Goal: Task Accomplishment & Management: Use online tool/utility

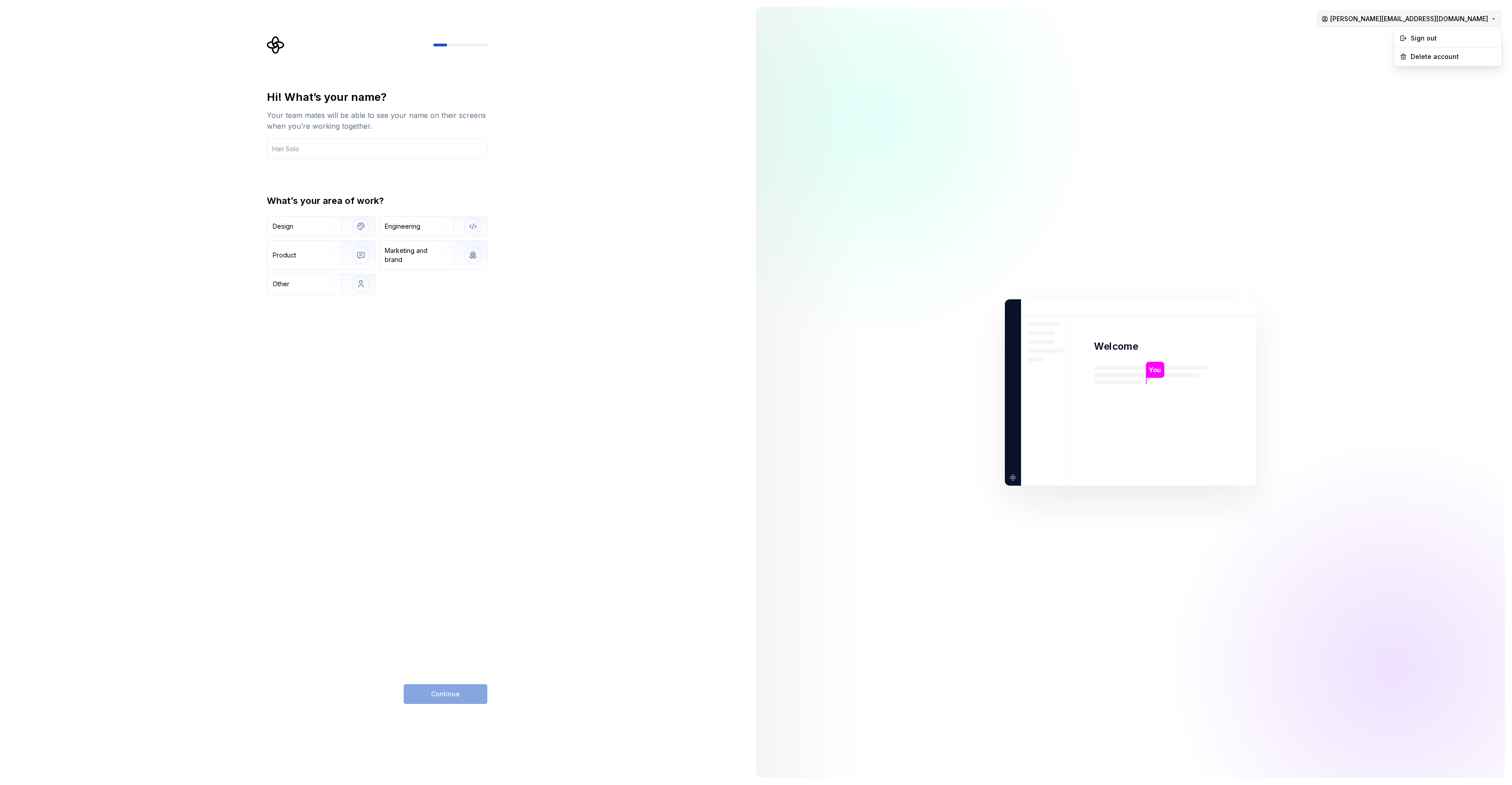
click at [1456, 14] on html "Hi! What’s your name? Your team mates will be able to see your name on their sc…" at bounding box center [756, 392] width 1512 height 785
click at [1430, 56] on div "Delete account" at bounding box center [1454, 56] width 86 height 9
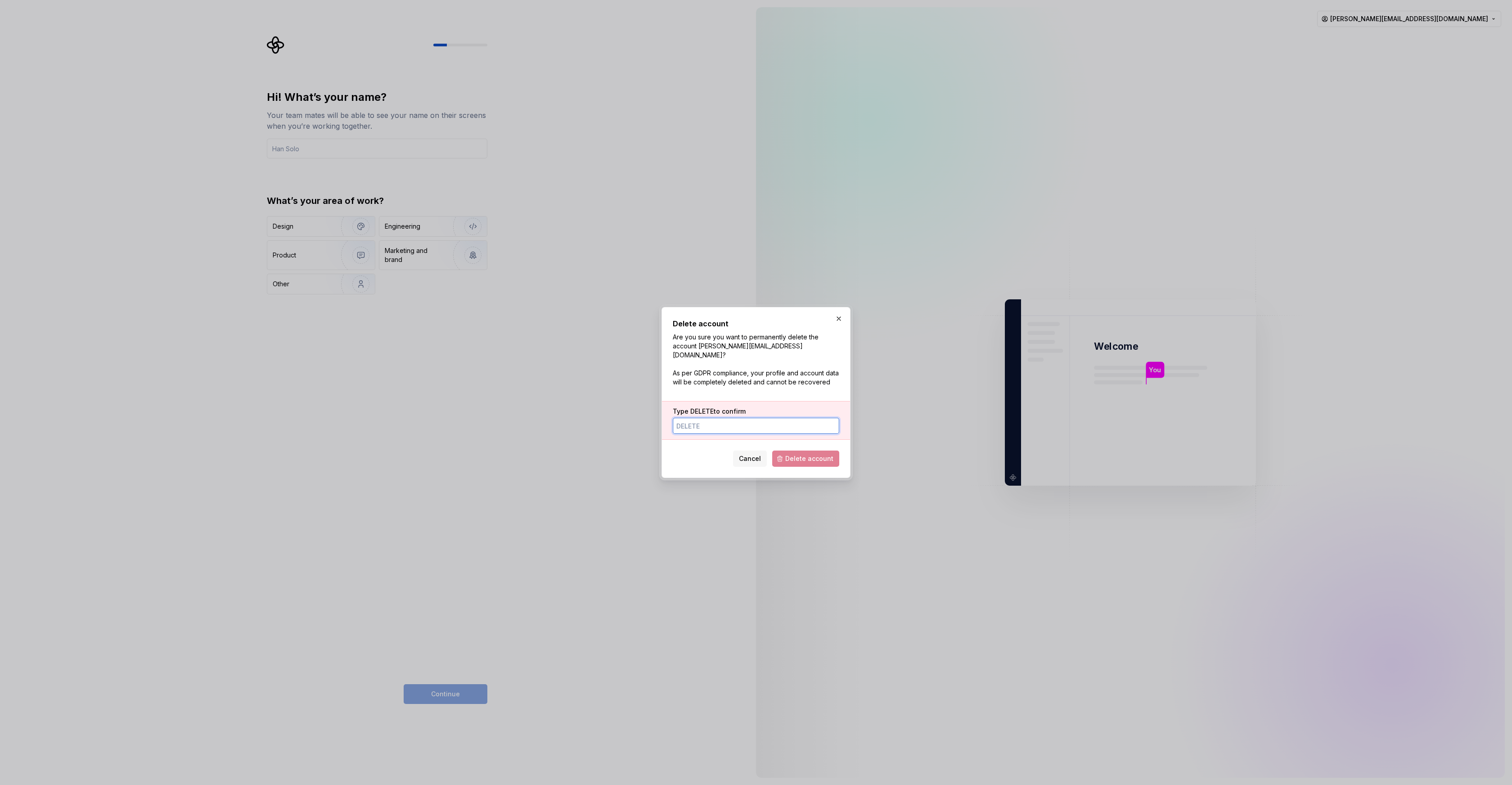
click at [729, 420] on input "Type DELETE to confirm" at bounding box center [756, 426] width 166 height 16
type input "DELETE"
click at [797, 455] on span "Delete account" at bounding box center [810, 458] width 48 height 9
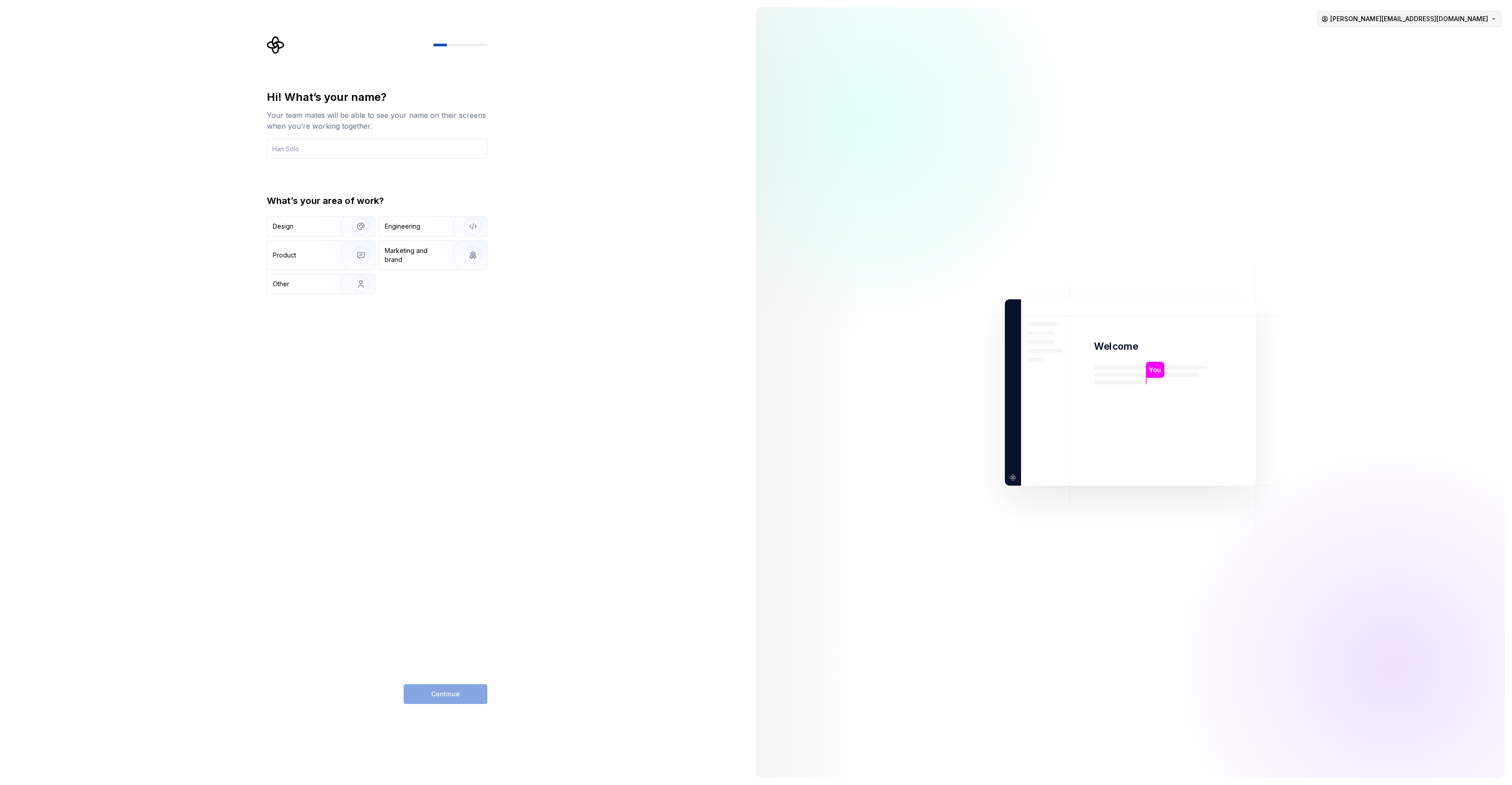
click at [1490, 20] on html "Hi! What’s your name? Your team mates will be able to see your name on their sc…" at bounding box center [756, 392] width 1512 height 785
click at [1434, 39] on div "Sign out" at bounding box center [1454, 38] width 86 height 9
click at [1472, 21] on html "Hi! What’s your name? Your team mates will be able to see your name on their sc…" at bounding box center [756, 392] width 1512 height 785
click at [1425, 38] on div "Sign out" at bounding box center [1454, 38] width 86 height 9
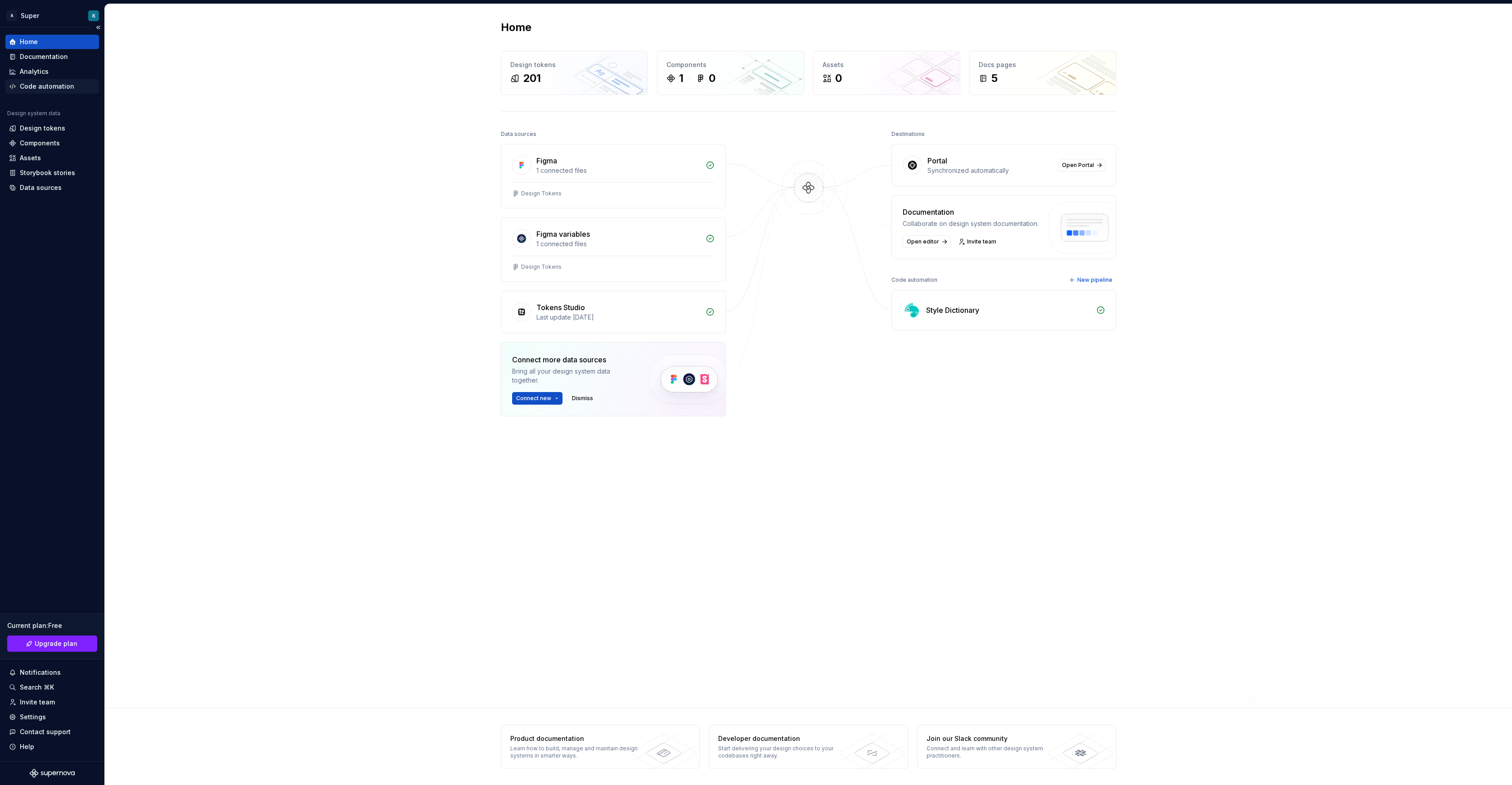
click at [48, 82] on div "Code automation" at bounding box center [52, 86] width 94 height 14
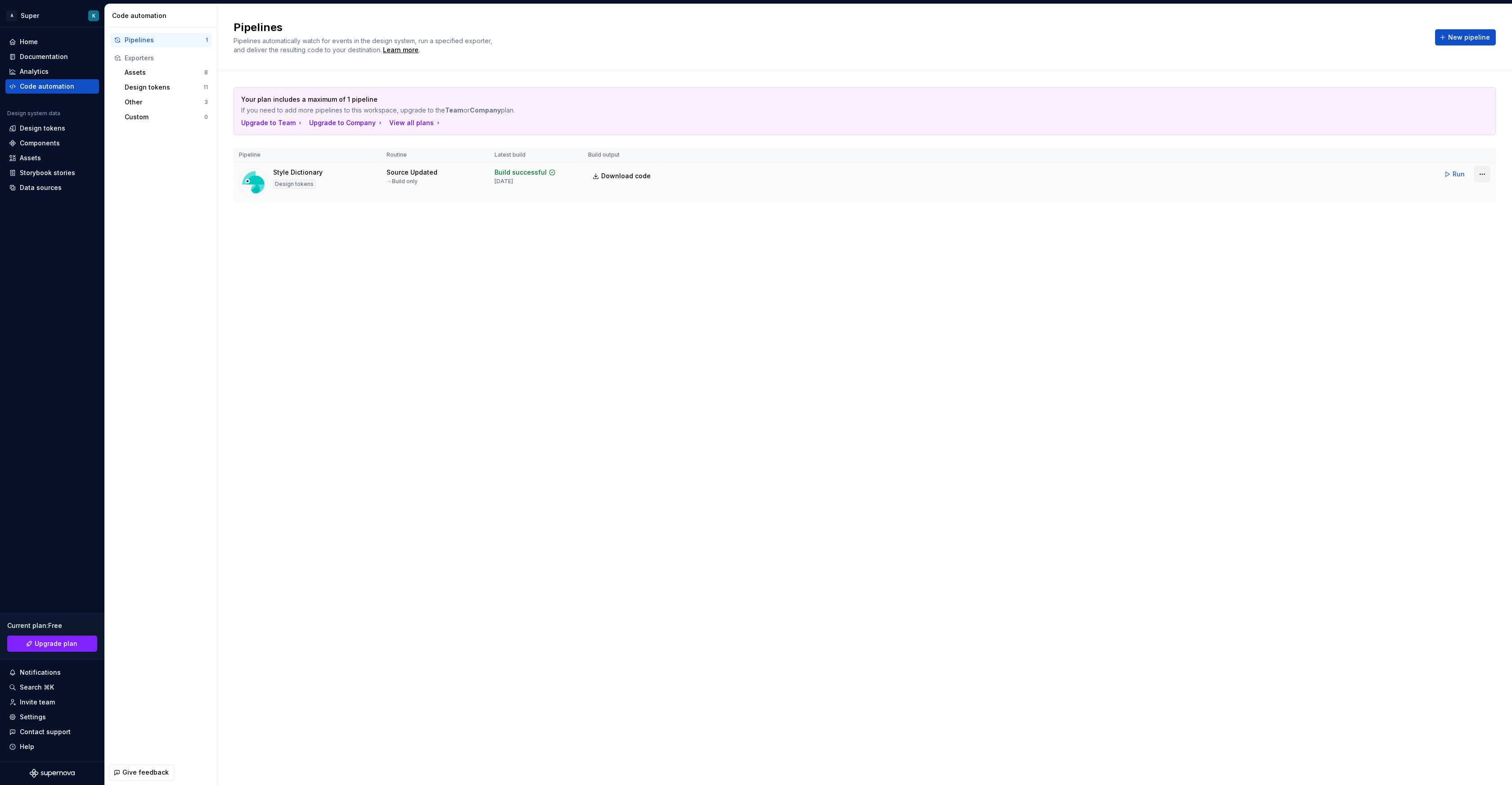
click at [1476, 170] on html "A Super K Home Documentation Analytics Code automation Design system data Desig…" at bounding box center [756, 392] width 1512 height 785
click at [1449, 192] on div "Edit pipeline" at bounding box center [1470, 193] width 77 height 9
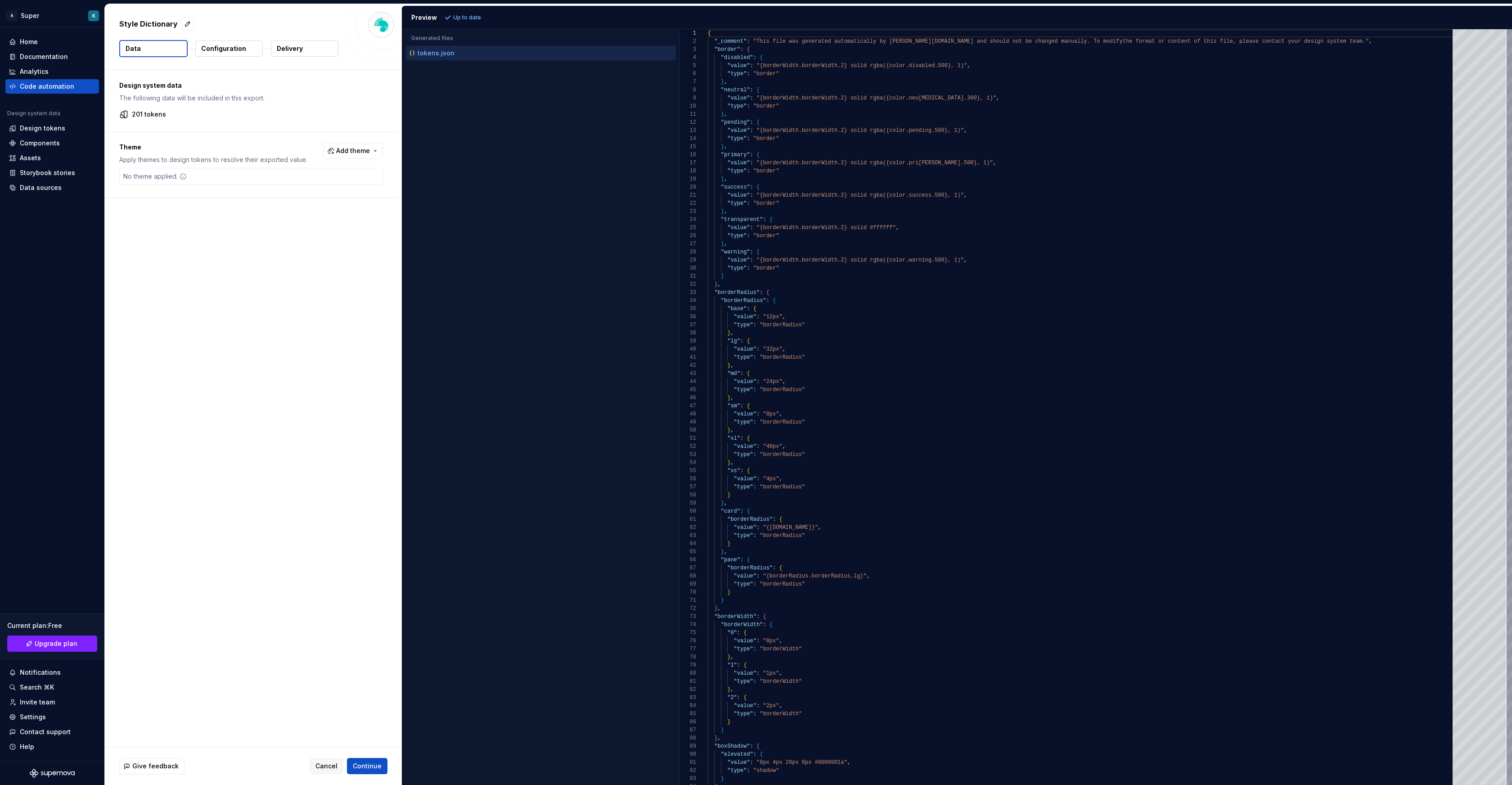
click at [223, 50] on p "Configuration" at bounding box center [223, 48] width 45 height 9
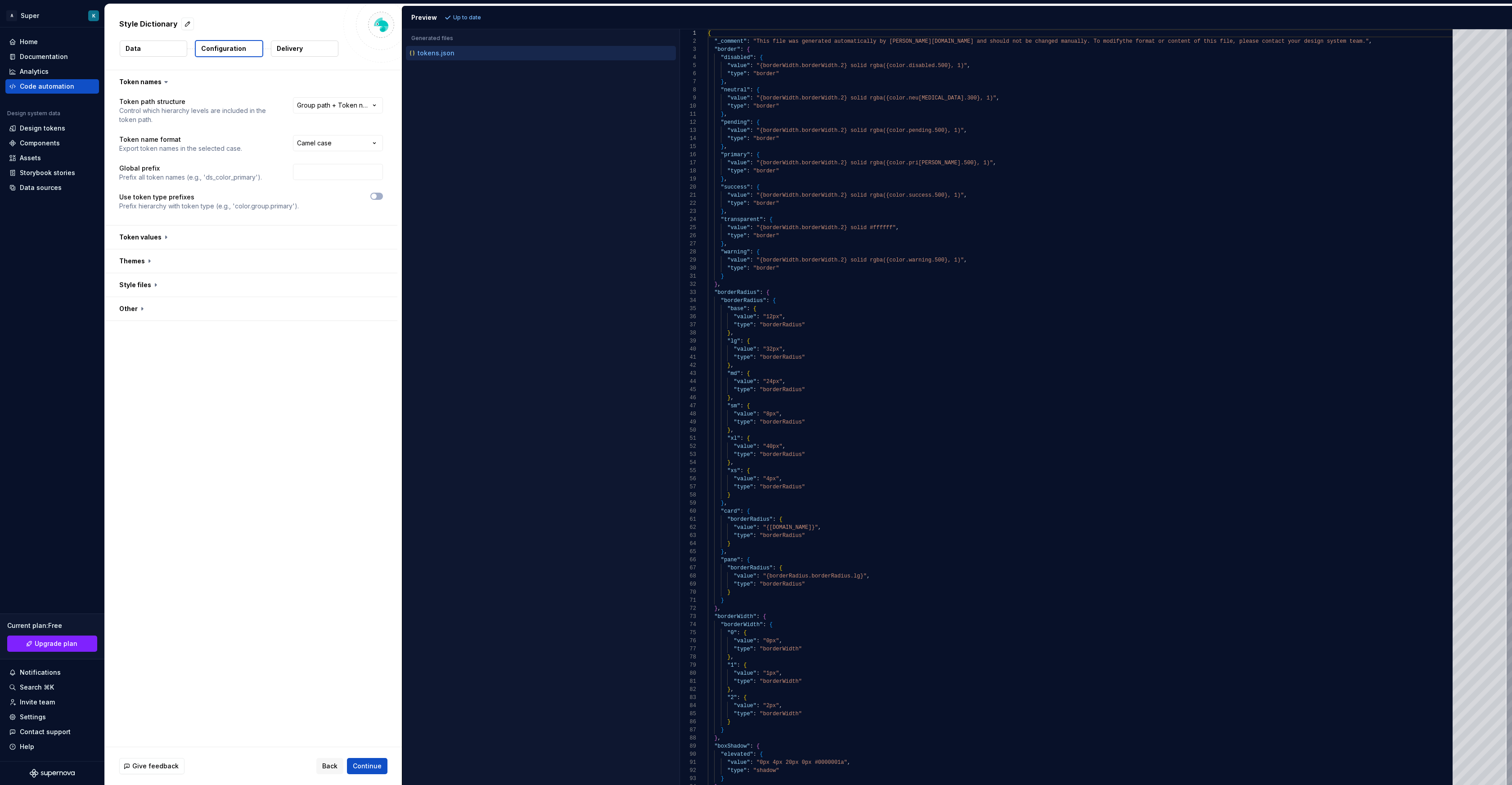
click at [286, 48] on p "Delivery" at bounding box center [290, 48] width 26 height 9
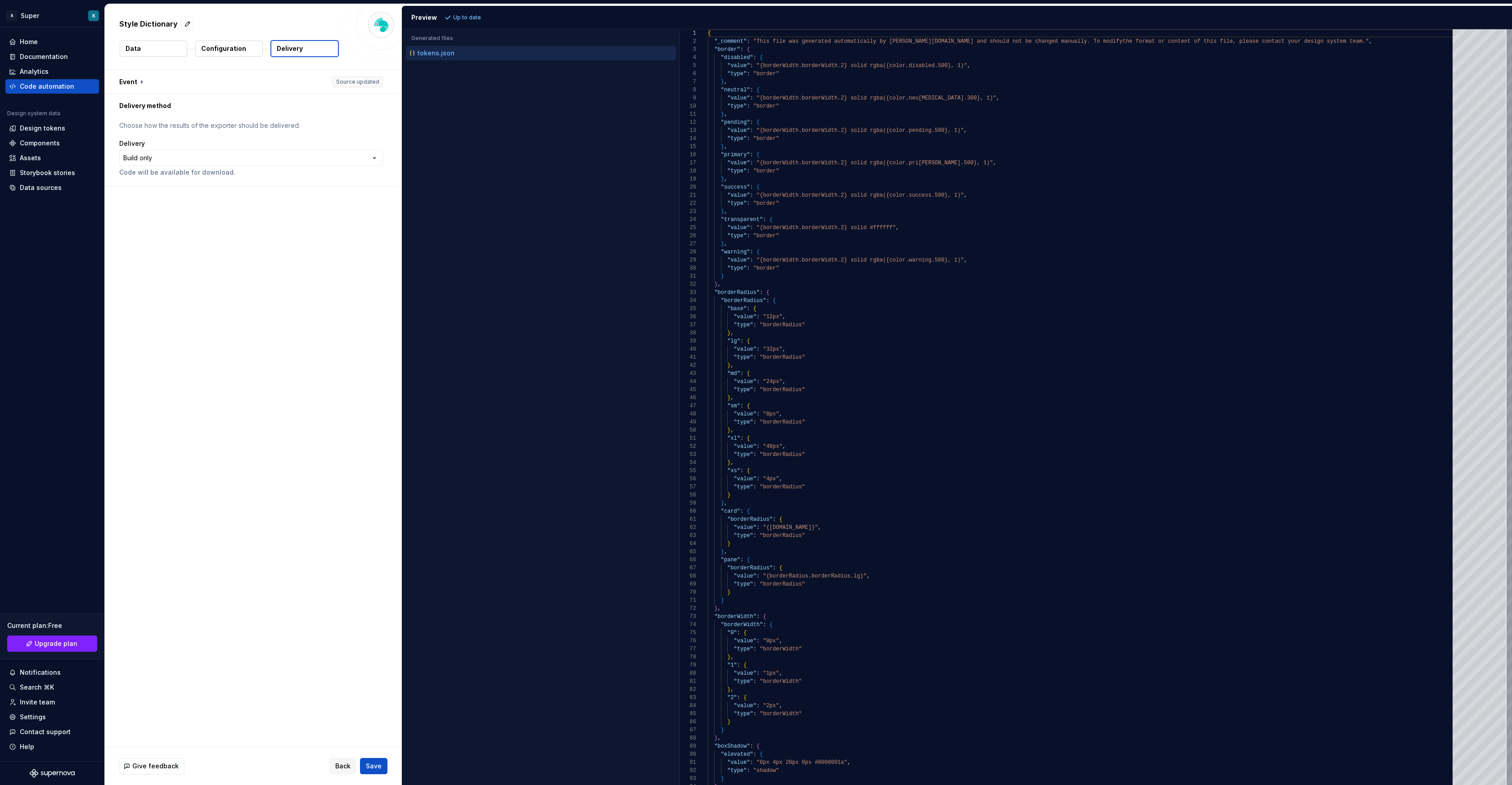
click at [168, 48] on button "Data" at bounding box center [153, 48] width 68 height 16
click at [225, 46] on p "Configuration" at bounding box center [223, 48] width 45 height 9
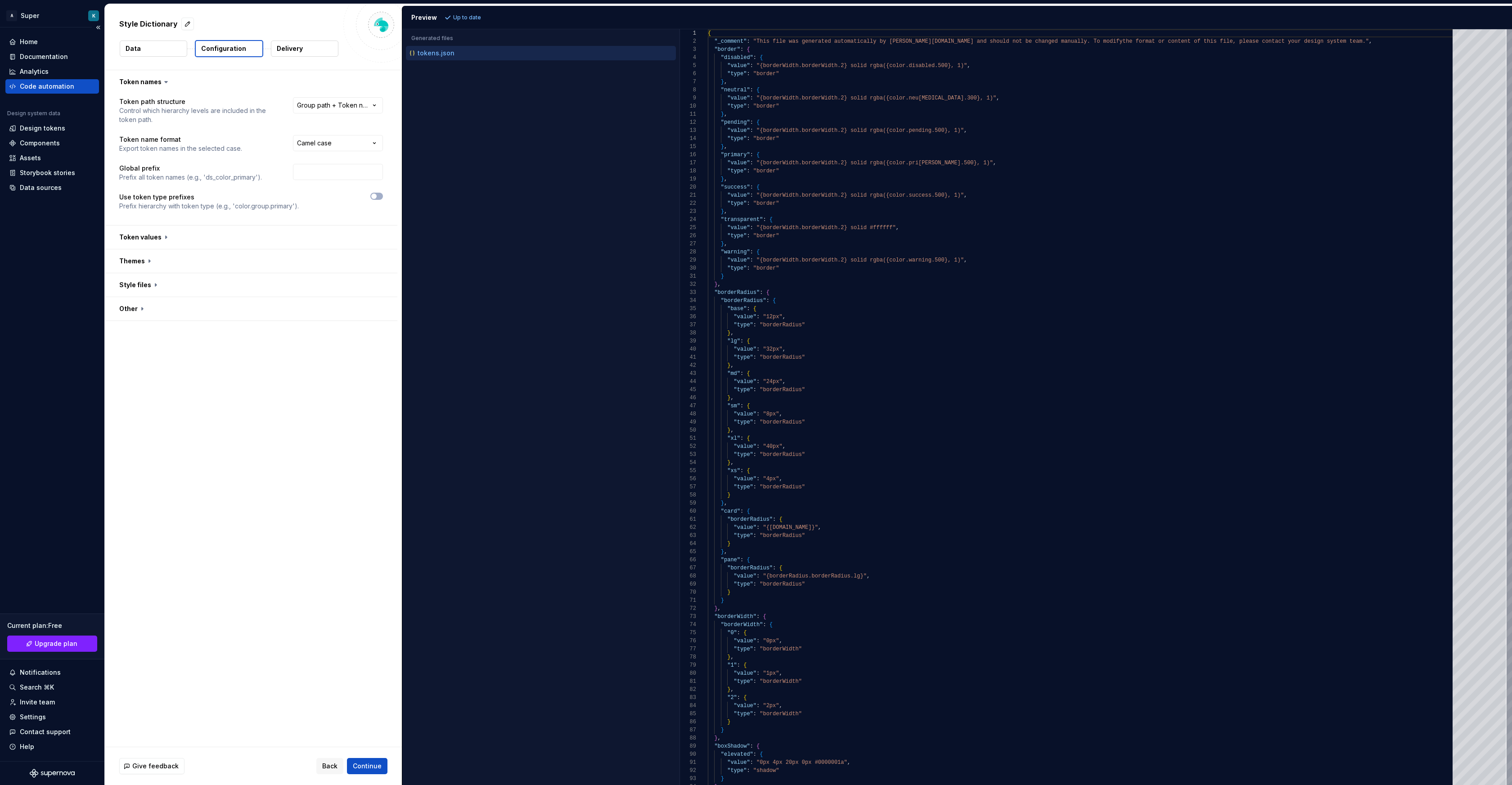
click at [32, 84] on div "Code automation" at bounding box center [47, 86] width 54 height 9
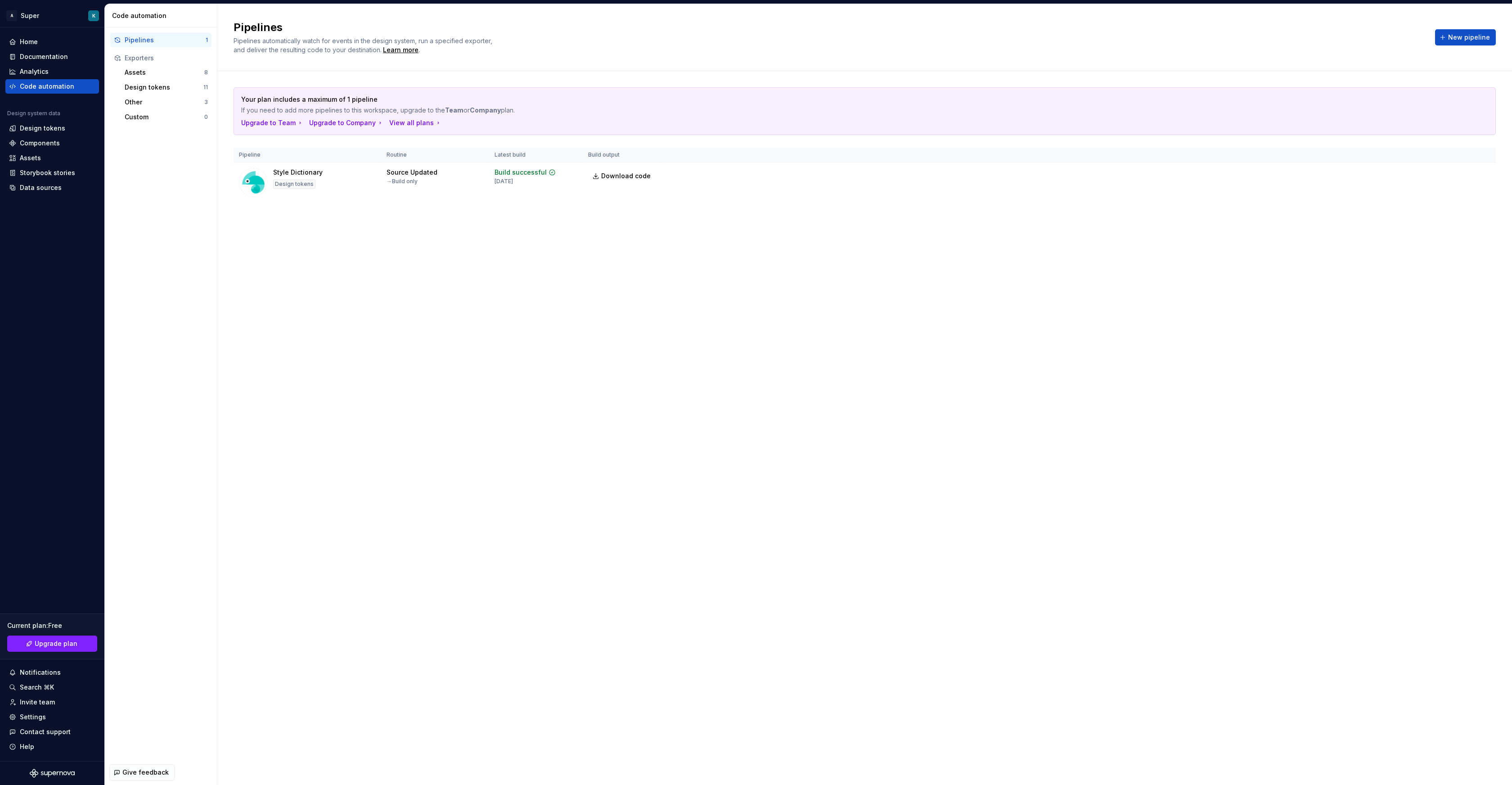
click at [141, 58] on div "Exporters" at bounding box center [166, 58] width 83 height 9
click at [136, 58] on div "Exporters" at bounding box center [166, 58] width 83 height 9
click at [140, 70] on div "Assets" at bounding box center [164, 72] width 80 height 9
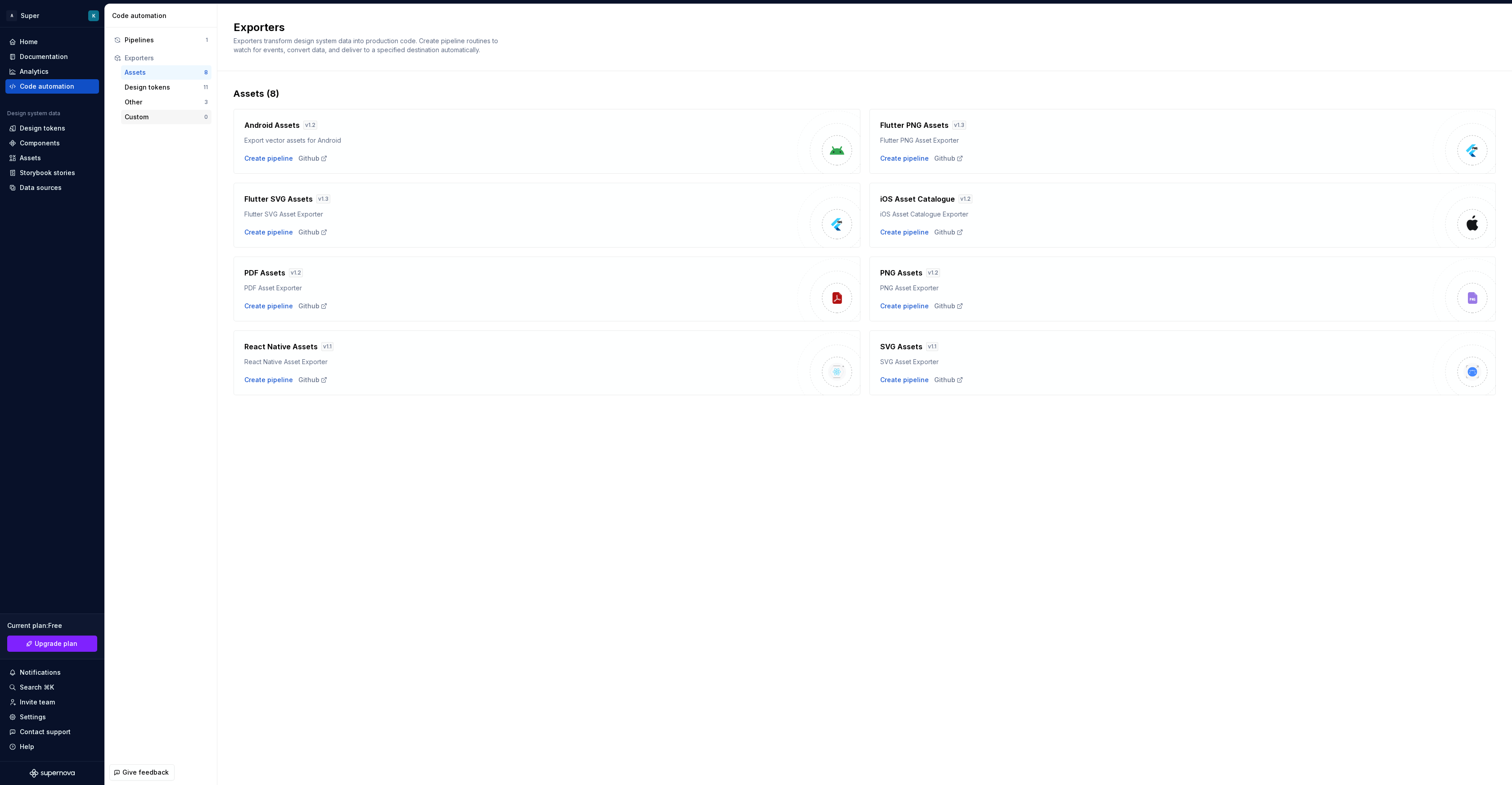
click at [138, 114] on div "Custom" at bounding box center [164, 117] width 80 height 9
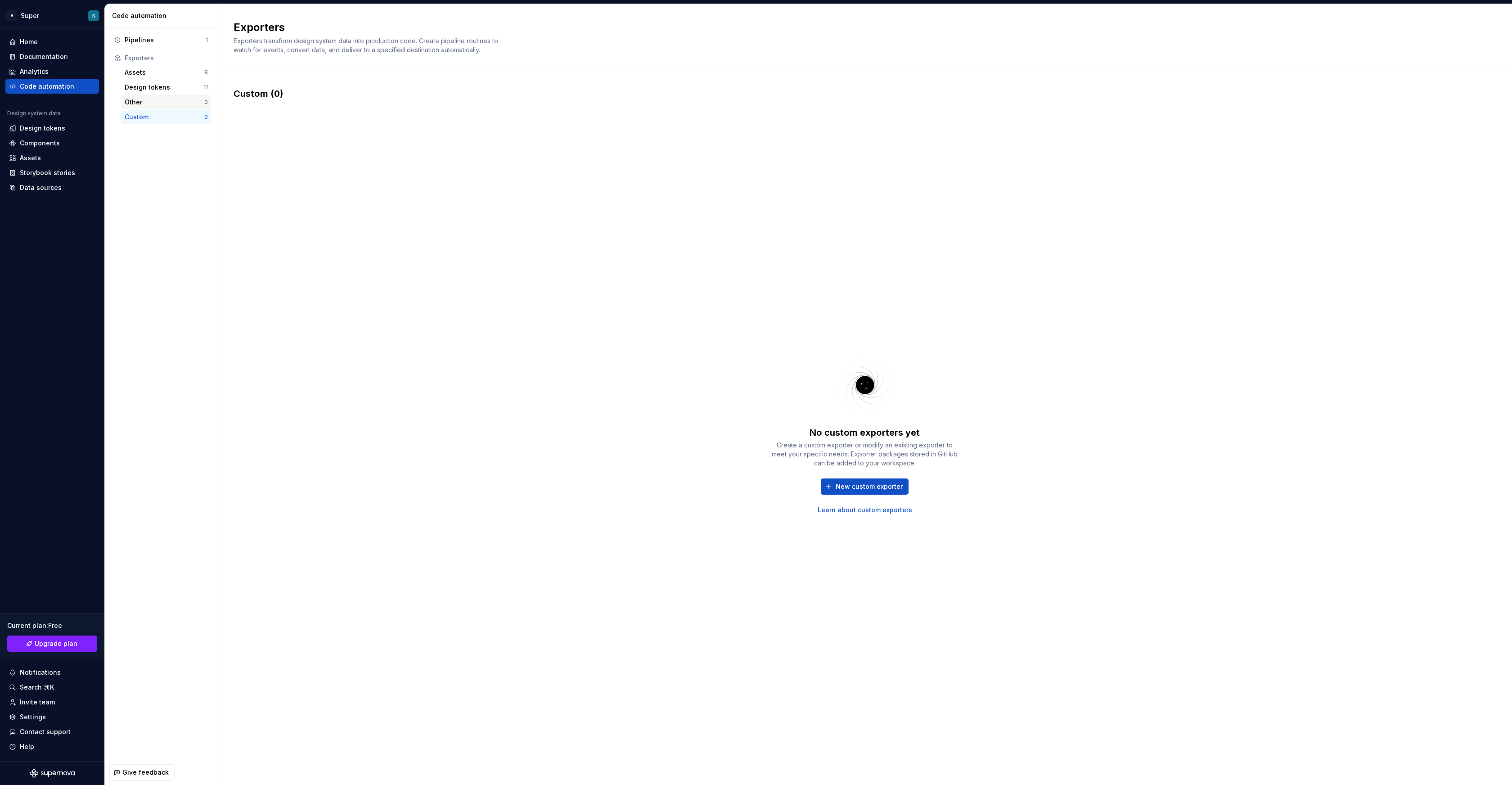
click at [138, 103] on div "Other" at bounding box center [164, 102] width 80 height 9
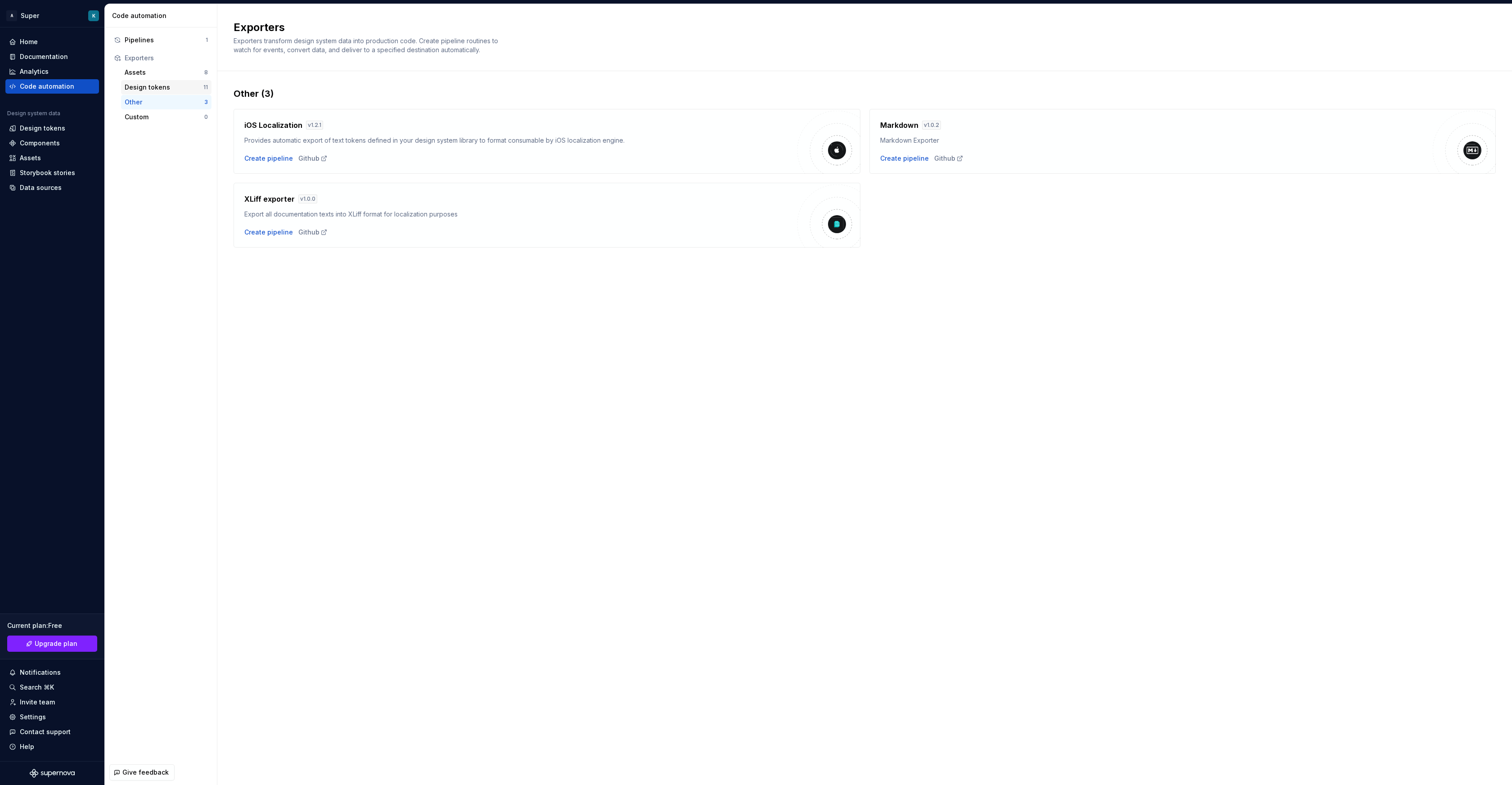
click at [138, 92] on div "Design tokens 11" at bounding box center [166, 87] width 90 height 14
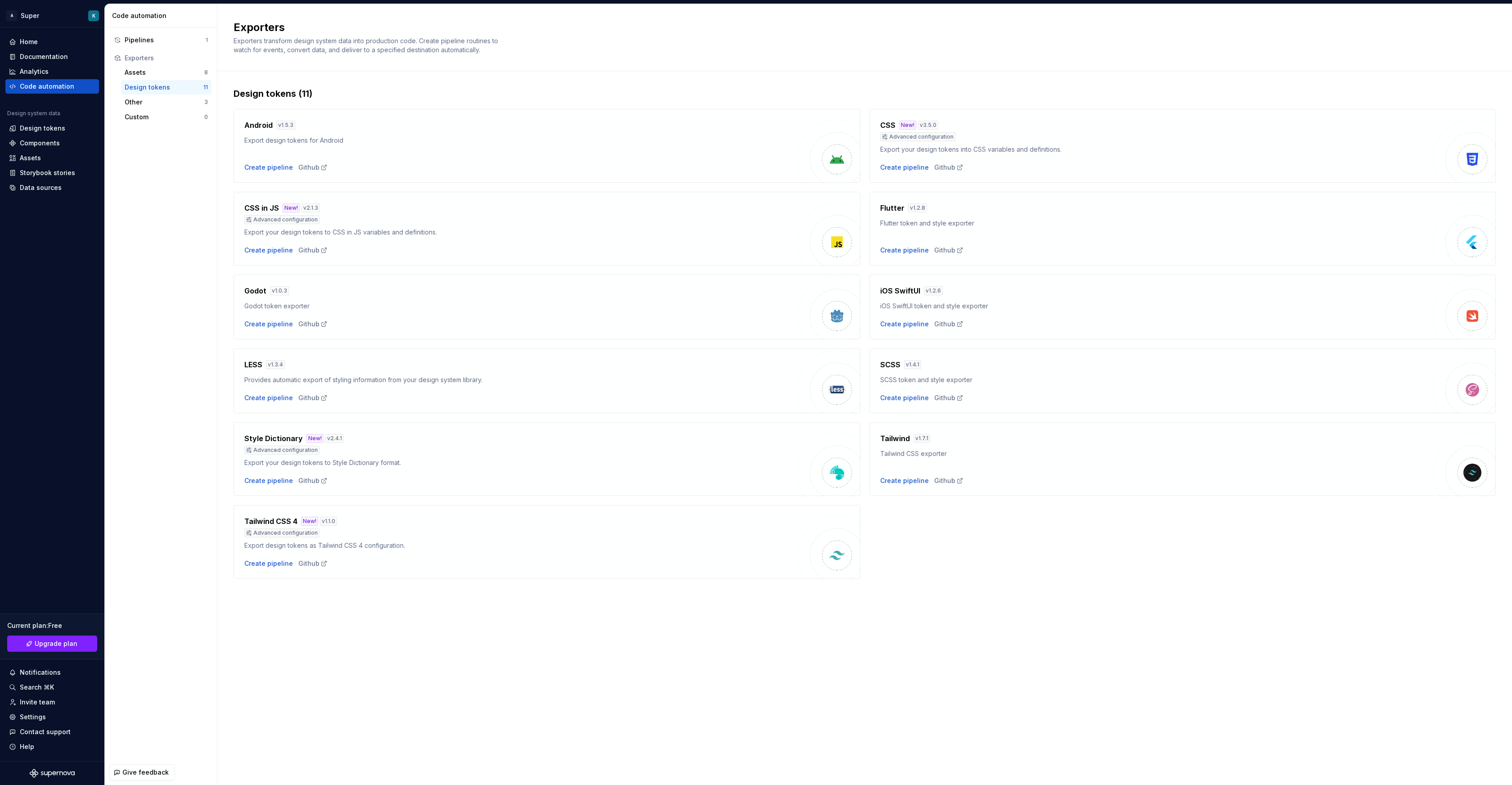
click at [329, 544] on div "Export design tokens as Tailwind CSS 4 configuration." at bounding box center [521, 545] width 553 height 9
click at [302, 565] on div "Github" at bounding box center [313, 563] width 29 height 9
click at [259, 522] on h4 "Tailwind CSS 4" at bounding box center [271, 521] width 53 height 11
click at [259, 532] on div "Advanced configuration" at bounding box center [282, 532] width 75 height 9
click at [259, 566] on div "Create pipeline" at bounding box center [269, 563] width 49 height 9
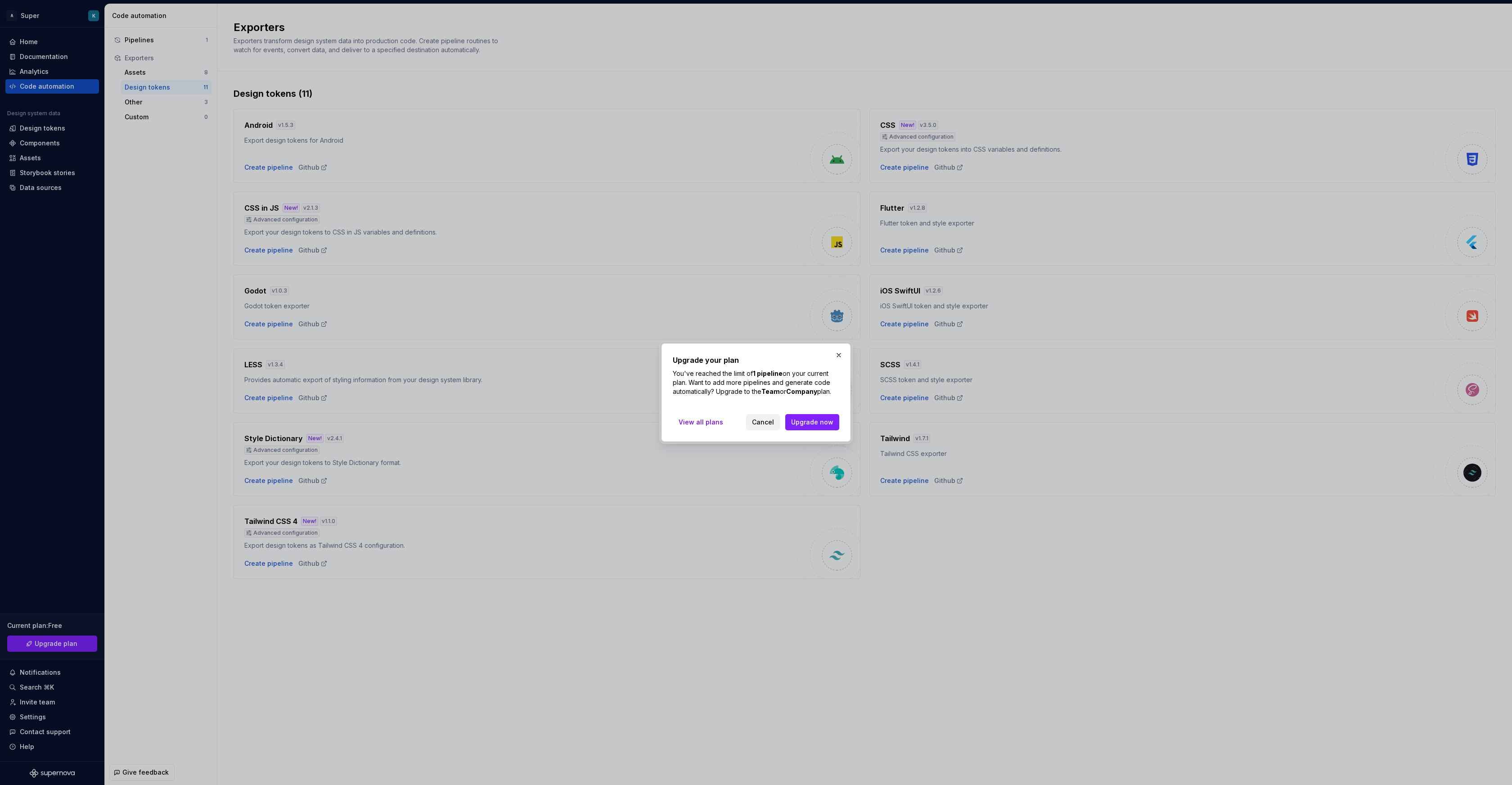
click at [763, 421] on span "Cancel" at bounding box center [763, 422] width 22 height 9
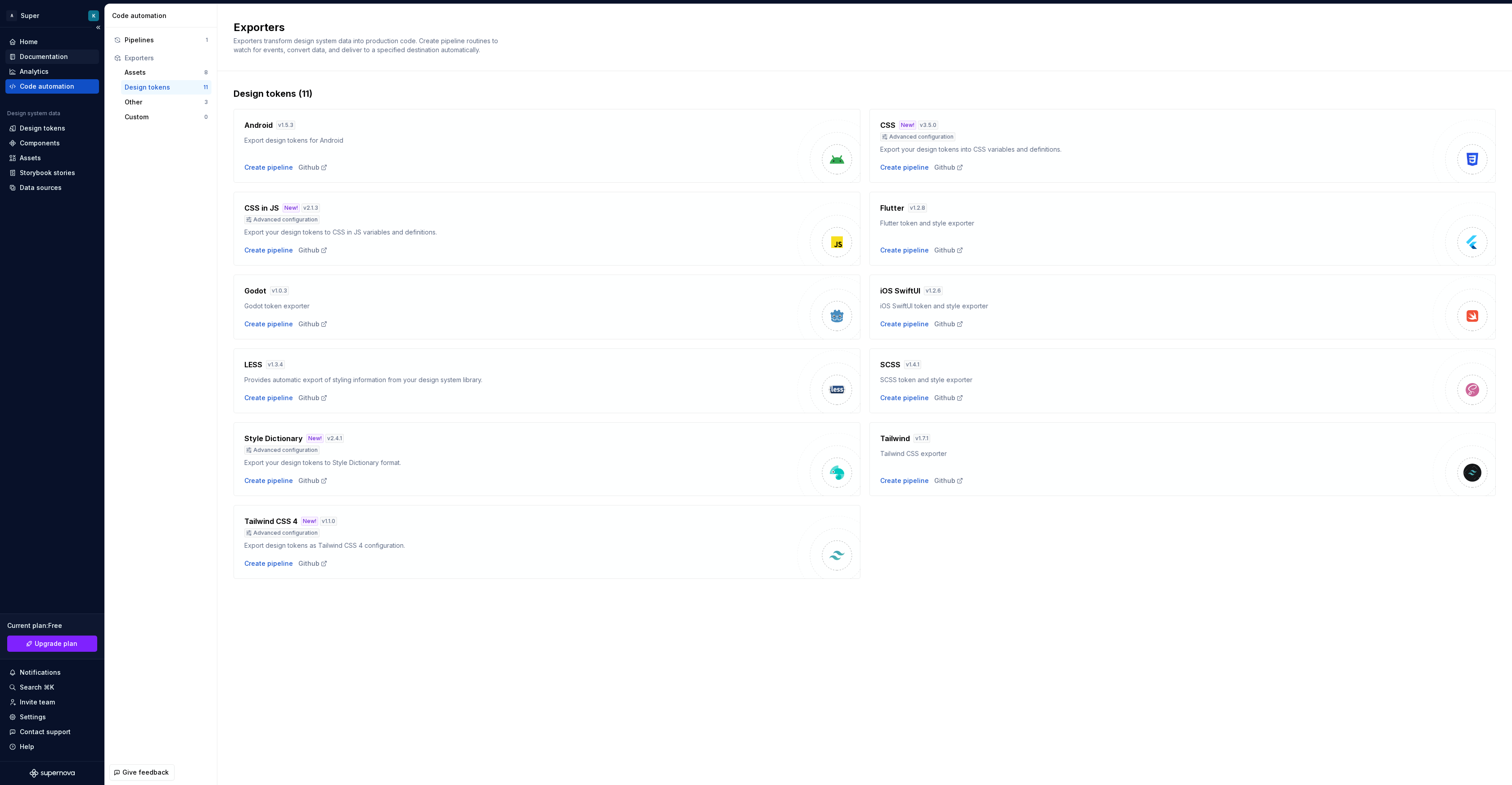
click at [44, 56] on div "Documentation" at bounding box center [44, 56] width 48 height 9
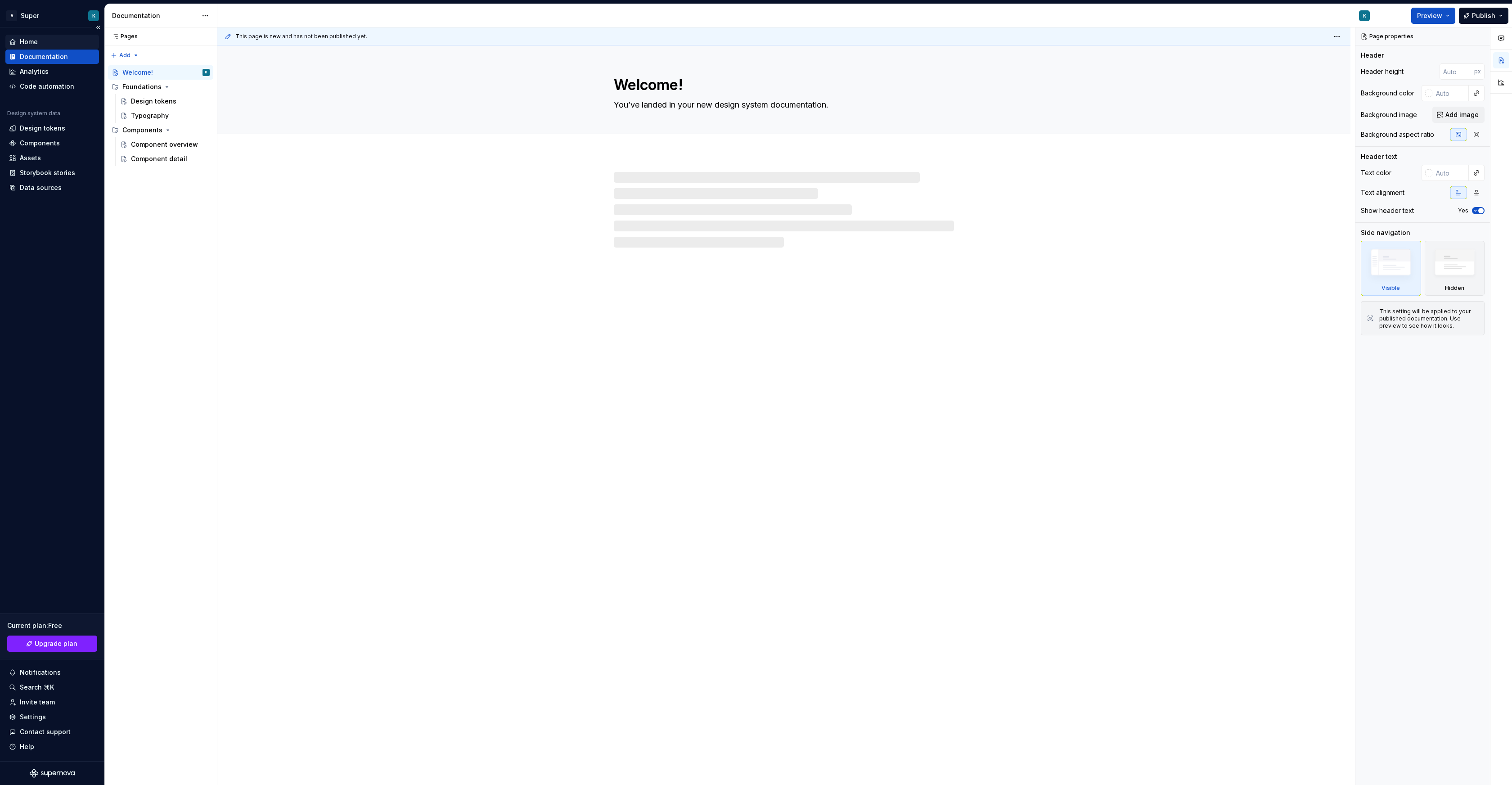
type textarea "*"
click at [34, 40] on div "Home" at bounding box center [29, 42] width 18 height 9
